Goal: Participate in discussion

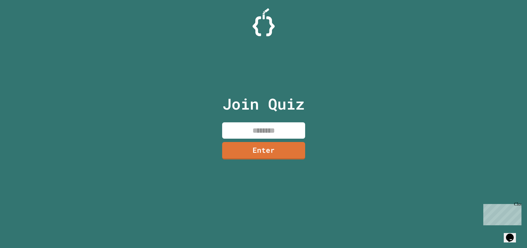
click at [233, 126] on input at bounding box center [263, 130] width 83 height 16
type input "********"
click at [245, 146] on link "Enter" at bounding box center [263, 150] width 83 height 18
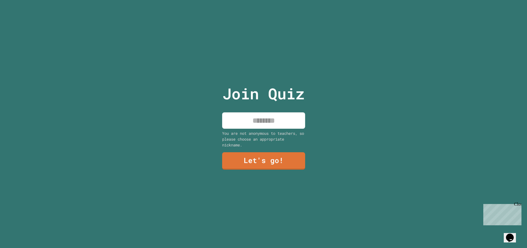
click at [248, 109] on div "Join Quiz You are not anonymous to teachers, so please choose an appropriate ni…" at bounding box center [263, 124] width 93 height 248
click at [250, 113] on input at bounding box center [263, 120] width 83 height 16
type input "**********"
click at [273, 159] on link "Let's go!" at bounding box center [263, 160] width 73 height 18
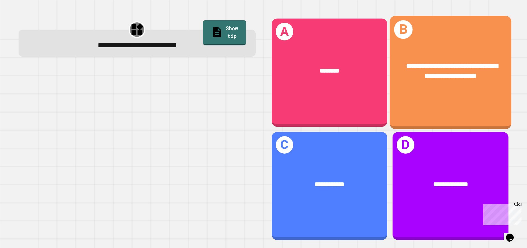
click at [430, 92] on div "**********" at bounding box center [450, 71] width 122 height 47
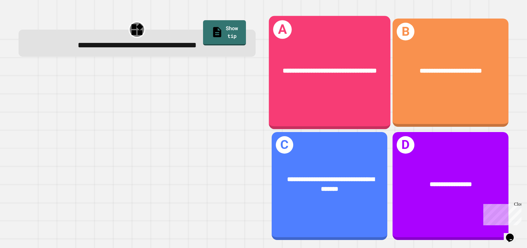
click at [309, 83] on div "**********" at bounding box center [329, 71] width 122 height 37
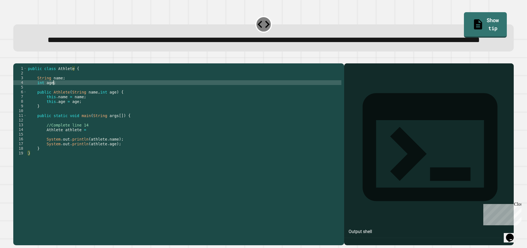
drag, startPoint x: 107, startPoint y: 73, endPoint x: 95, endPoint y: 102, distance: 31.8
click at [95, 102] on div "public class Athlete { String name ; int age ; public Athlete ( String name , i…" at bounding box center [184, 143] width 315 height 155
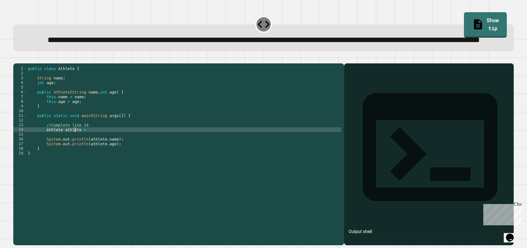
click at [74, 153] on div "public class Athlete { String name ; int age ; public Athlete ( String name , i…" at bounding box center [184, 143] width 315 height 155
click at [83, 150] on div "public class Athlete { String name ; int age ; public Athlete ( String name , i…" at bounding box center [184, 143] width 315 height 155
click at [16, 59] on button "button" at bounding box center [16, 59] width 0 height 0
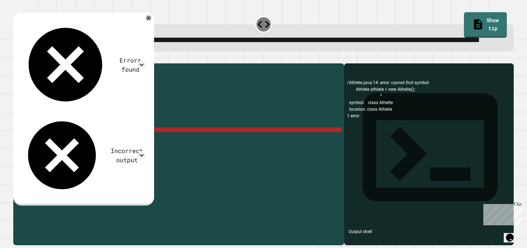
click at [109, 151] on div "public class Athlete { String name ; int age ; public Athlete ( String name , i…" at bounding box center [184, 143] width 315 height 155
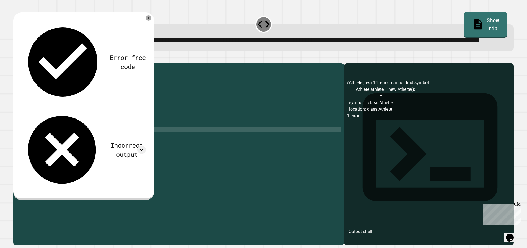
scroll to position [0, 6]
click at [16, 59] on icon "button" at bounding box center [16, 59] width 0 height 0
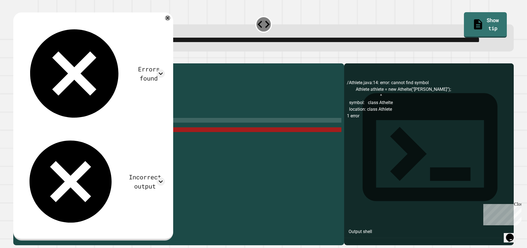
click at [98, 144] on div "public class Athlete { String name ; int age ; public Athlete ( String name , i…" at bounding box center [184, 143] width 315 height 155
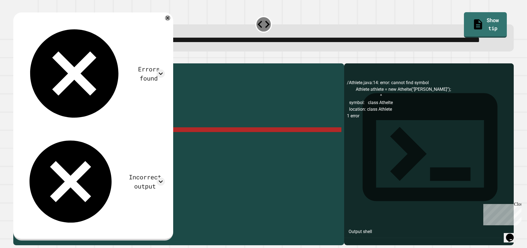
click at [87, 152] on div "public class Athlete { String name ; int age ; public Athlete ( String name , i…" at bounding box center [184, 143] width 315 height 155
click at [105, 151] on div "public class Athlete { String name ; int age ; public Athlete ( String name , i…" at bounding box center [184, 143] width 315 height 155
click at [108, 152] on div "public class Athlete { String name ; int age ; public Athlete ( String name , i…" at bounding box center [184, 143] width 315 height 155
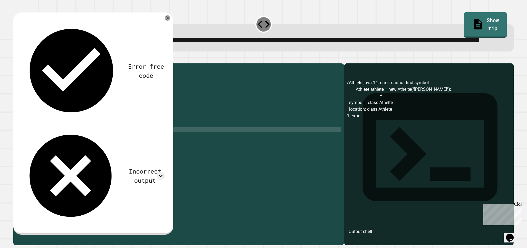
scroll to position [0, 6]
click at [123, 152] on div "public class Athlete { String name ; int age ; public Athlete ( String name , i…" at bounding box center [184, 143] width 315 height 155
click at [15, 63] on div at bounding box center [263, 60] width 500 height 7
click at [21, 64] on icon "button" at bounding box center [19, 62] width 3 height 4
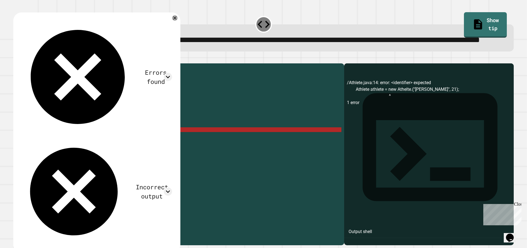
click at [107, 152] on div "public class Athlete { String name ; int age ; public Athlete ( String name , i…" at bounding box center [184, 143] width 315 height 155
click at [108, 149] on div "public class Athlete { String name ; int age ; public Athlete ( String name , i…" at bounding box center [184, 143] width 315 height 155
click at [109, 150] on div "public class Athlete { String name ; int age ; public Athlete ( String name , i…" at bounding box center [184, 143] width 315 height 155
click at [132, 85] on div "**********" at bounding box center [178, 154] width 331 height 182
click at [166, 32] on div "Errors found /Athlete.java:14: error: <identifier> expected Athlete athlete = n…" at bounding box center [96, 132] width 167 height 241
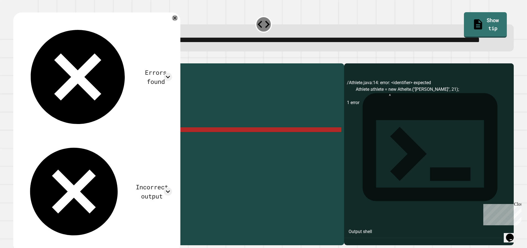
click at [172, 21] on icon at bounding box center [175, 18] width 6 height 6
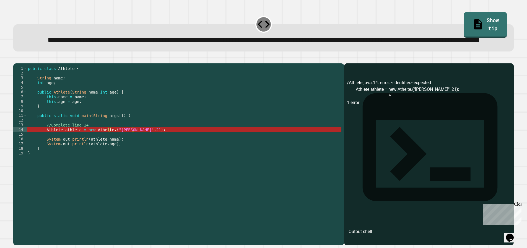
scroll to position [0, 0]
click at [108, 154] on div "public class Athlete { String name ; int age ; public Athlete ( String name , i…" at bounding box center [184, 143] width 315 height 155
click at [108, 151] on div "public class Athlete { String name ; int age ; public Athlete ( String name , i…" at bounding box center [184, 143] width 315 height 155
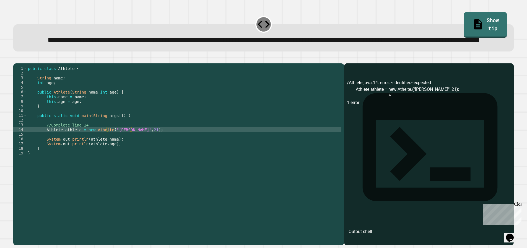
click at [16, 59] on icon "button" at bounding box center [16, 59] width 0 height 0
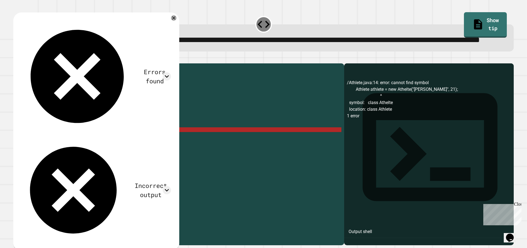
click at [156, 87] on div "**********" at bounding box center [178, 154] width 331 height 182
click at [172, 86] on div "**********" at bounding box center [178, 154] width 331 height 182
click at [174, 63] on div at bounding box center [263, 60] width 500 height 7
click at [170, 21] on icon at bounding box center [173, 18] width 6 height 6
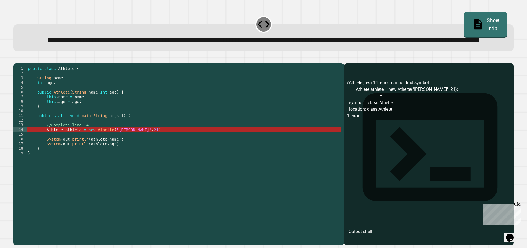
click at [101, 152] on div "public class Athlete { String name ; int age ; public Athlete ( String name , i…" at bounding box center [184, 143] width 315 height 155
click at [104, 153] on div "public class Athlete { String name ; int age ; public Athlete ( String name , i…" at bounding box center [184, 143] width 315 height 155
click at [100, 151] on div "public class Athlete { String name ; int age ; public Athlete ( String name , i…" at bounding box center [184, 143] width 315 height 155
click at [101, 151] on div "public class Athlete { String name ; int age ; public Athlete ( String name , i…" at bounding box center [184, 143] width 315 height 155
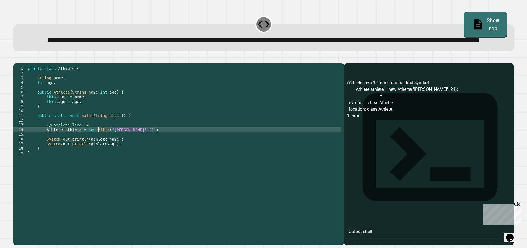
scroll to position [0, 5]
click at [95, 152] on div "public class Athlete { String name ; int age ; public Athlete ( String name , i…" at bounding box center [184, 143] width 315 height 155
type textarea "**********"
click at [16, 59] on button "button" at bounding box center [16, 59] width 0 height 0
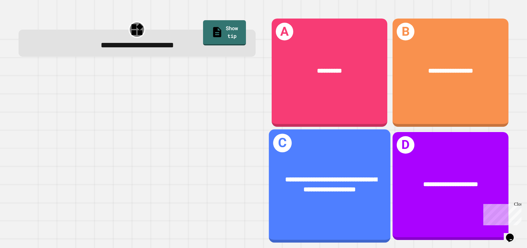
click at [357, 162] on div "**********" at bounding box center [329, 184] width 122 height 47
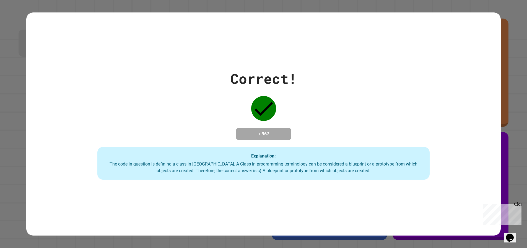
click at [378, 123] on div "Correct! + 967 Explanation: The code in question is defining a class in [GEOGRA…" at bounding box center [263, 123] width 474 height 111
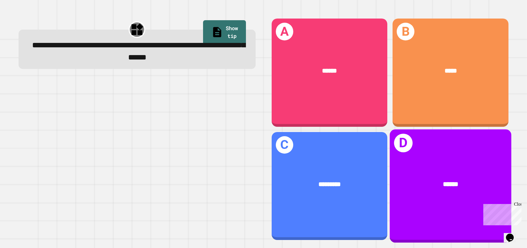
click at [418, 155] on div "D ******" at bounding box center [450, 185] width 122 height 113
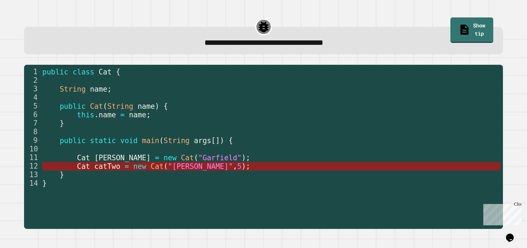
click at [168, 164] on span ""[PERSON_NAME]"" at bounding box center [200, 166] width 65 height 8
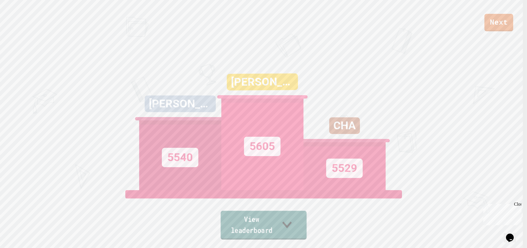
click at [284, 231] on link "View leaderboard" at bounding box center [263, 225] width 86 height 29
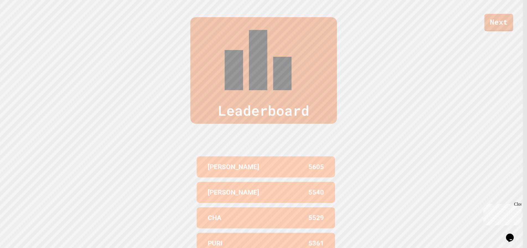
scroll to position [254, 0]
